Goal: Navigation & Orientation: Understand site structure

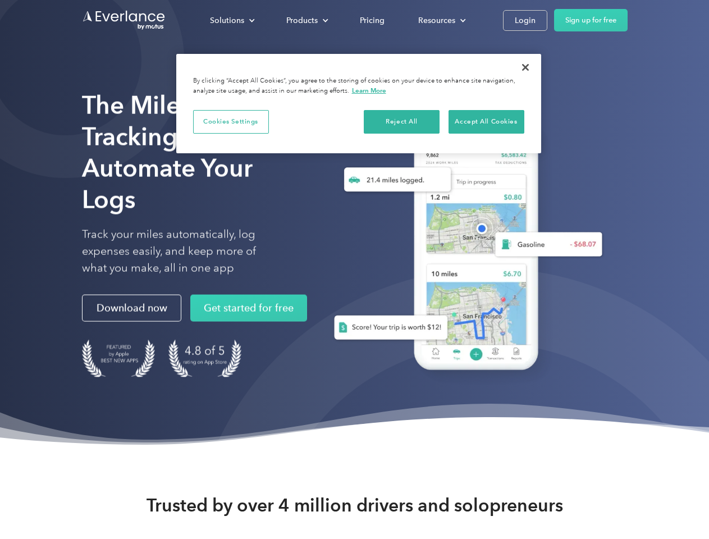
click at [232, 20] on div "Solutions" at bounding box center [227, 20] width 34 height 14
click at [306, 20] on div "Products" at bounding box center [301, 20] width 31 height 14
click at [441, 20] on div "Resources" at bounding box center [436, 20] width 37 height 14
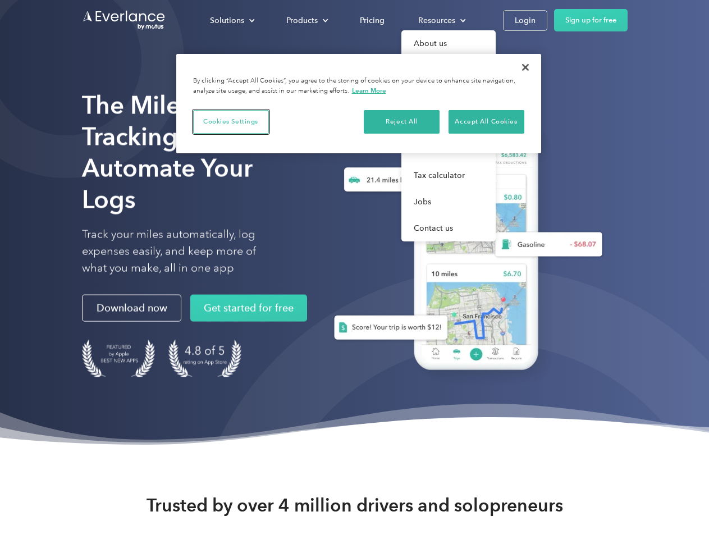
click at [231, 121] on button "Cookies Settings" at bounding box center [231, 122] width 76 height 24
click at [0, 0] on div "When you visit any website, it may store or retrieve information on your browse…" at bounding box center [0, 0] width 0 height 0
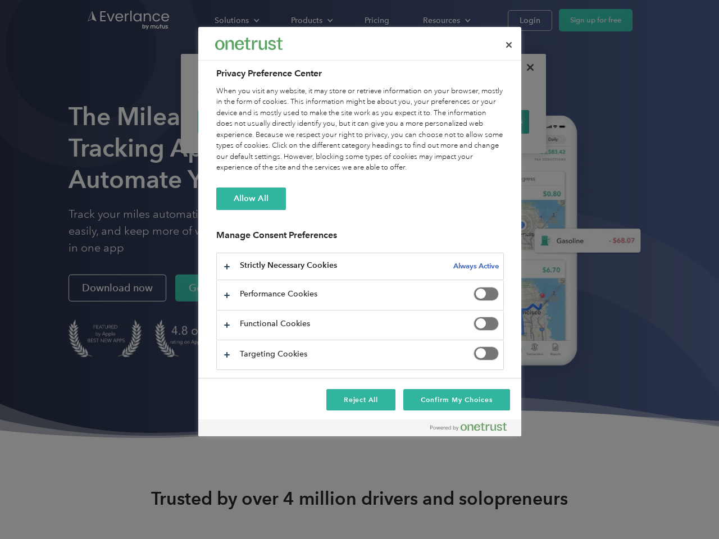
click at [526, 67] on div at bounding box center [359, 269] width 719 height 539
